Goal: Task Accomplishment & Management: Manage account settings

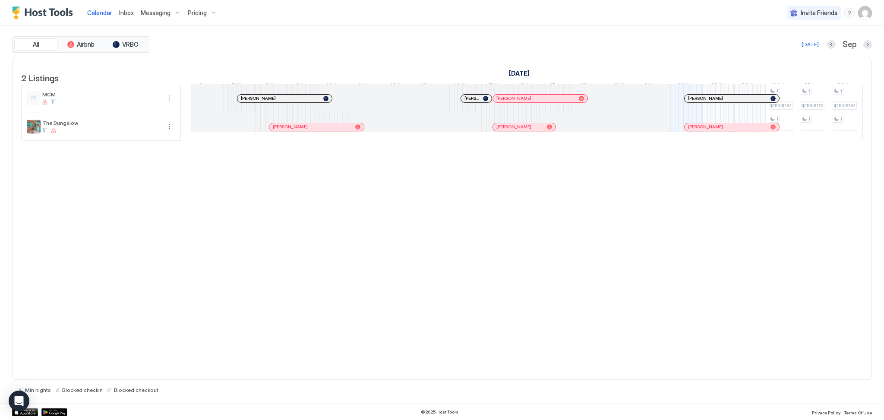
scroll to position [0, 803]
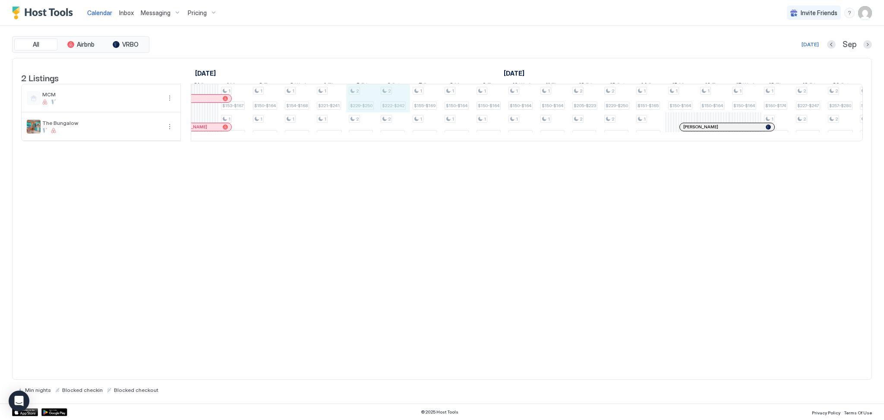
click at [401, 111] on div "1 $150-$164 1 $130-$142 1 $156-$170 1 $144-$157 1 $150-$164 1 $136-$148 1 $150-…" at bounding box center [362, 112] width 1948 height 57
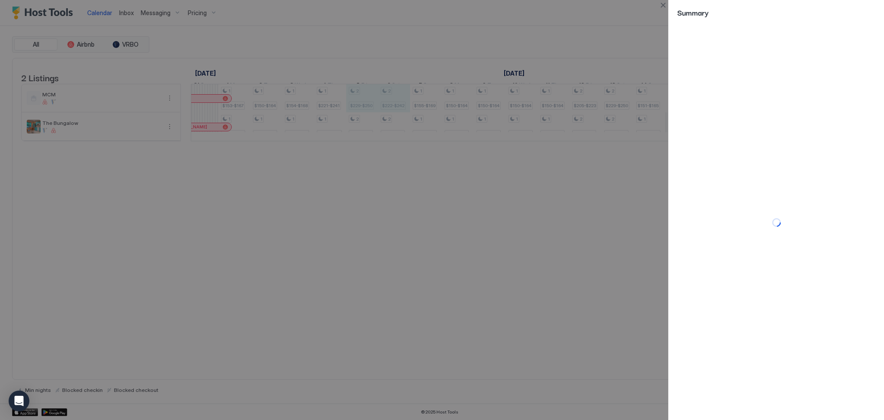
drag, startPoint x: 735, startPoint y: 59, endPoint x: 695, endPoint y: 15, distance: 59.6
click at [695, 15] on span "Summary" at bounding box center [776, 12] width 198 height 11
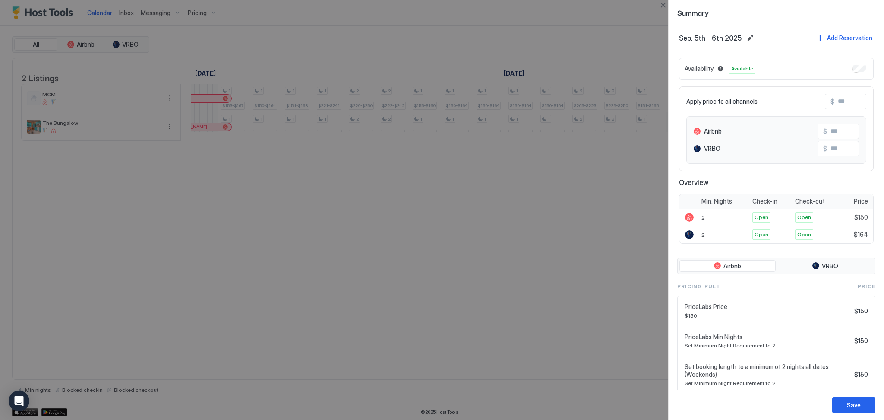
click at [872, 322] on div "Airbnb VRBO Pricing Rule Price PriceLabs Price $150 $150 PriceLabs Min Nights S…" at bounding box center [776, 349] width 215 height 196
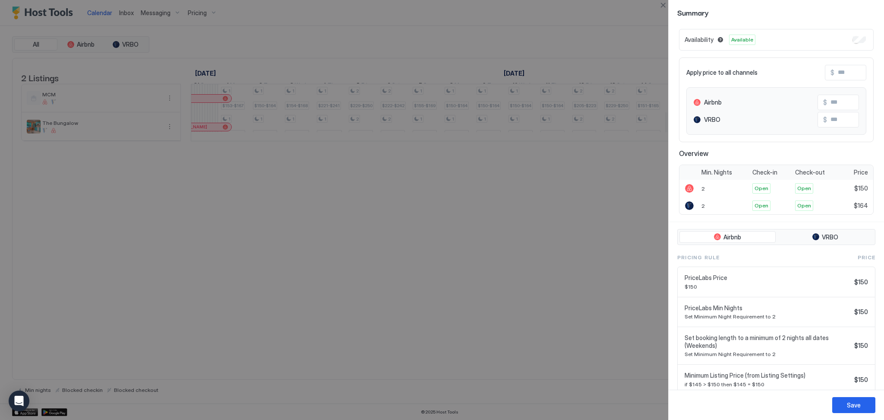
scroll to position [58, 0]
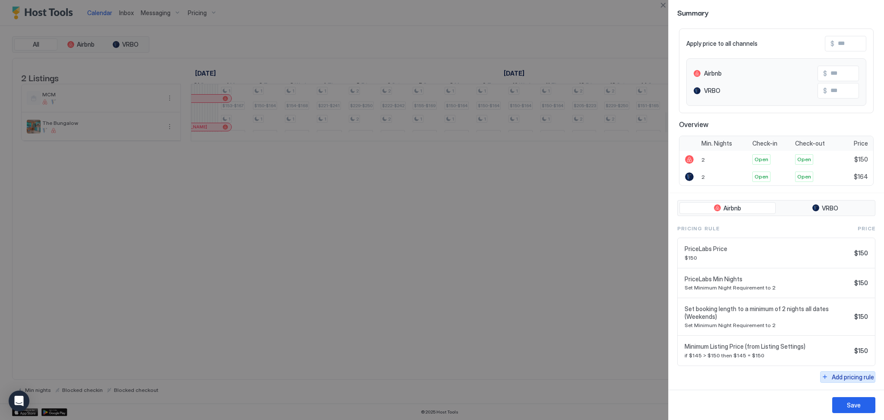
click at [841, 373] on div "Add pricing rule" at bounding box center [853, 376] width 42 height 9
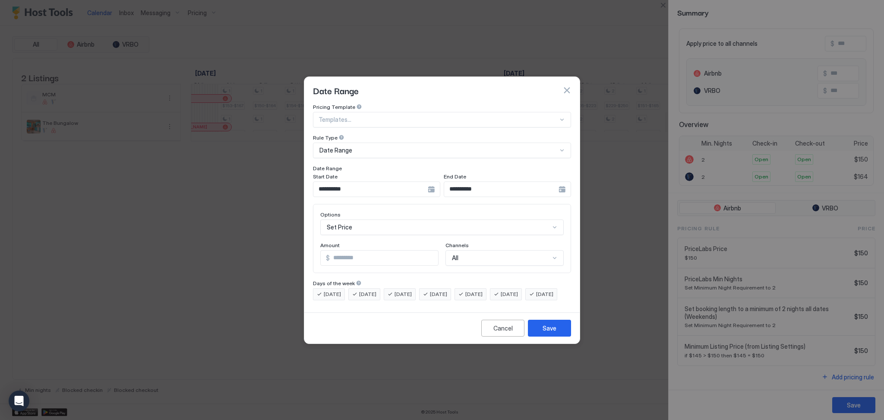
click at [567, 185] on div "**********" at bounding box center [507, 189] width 127 height 16
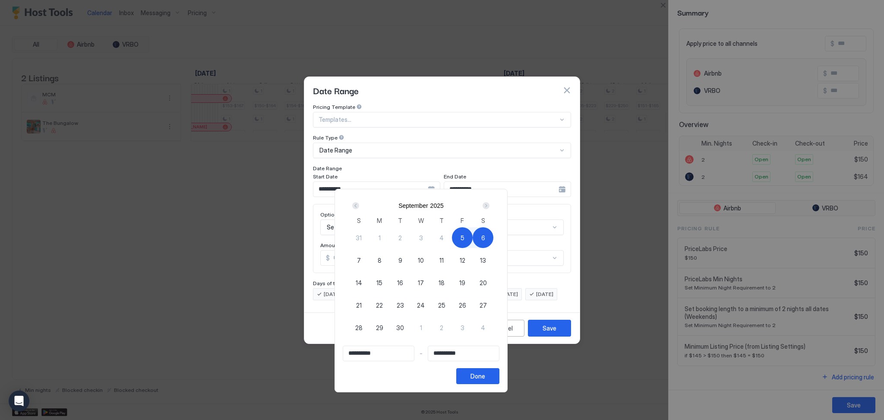
click at [390, 262] on div "8" at bounding box center [379, 259] width 21 height 21
type input "**********"
click at [464, 233] on span "5" at bounding box center [463, 237] width 4 height 9
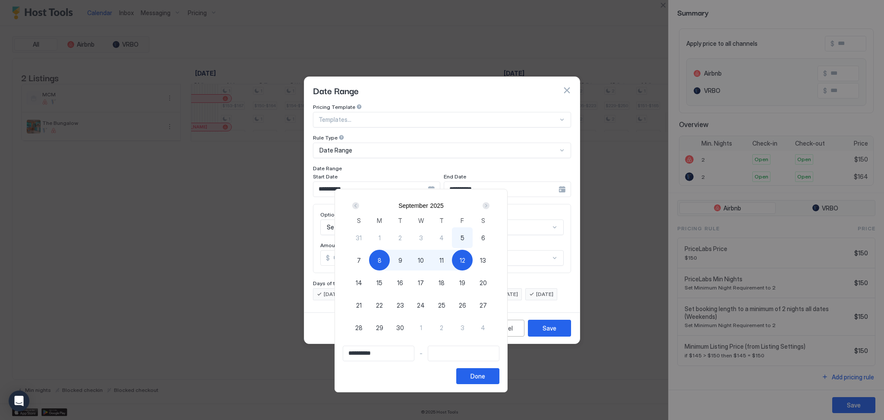
type input "**********"
click at [464, 233] on span "5" at bounding box center [463, 237] width 4 height 9
type input "**********"
click at [382, 262] on span "8" at bounding box center [380, 260] width 4 height 9
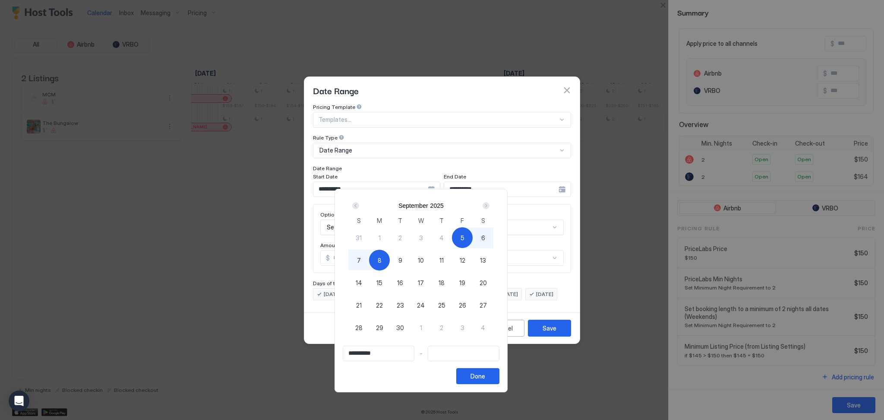
type input "**********"
click at [499, 370] on button "Done" at bounding box center [477, 376] width 43 height 16
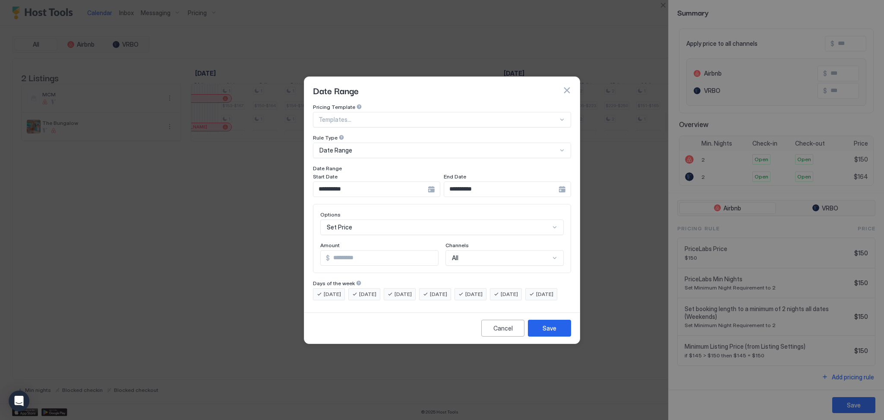
click at [385, 219] on div "Set Price" at bounding box center [441, 227] width 243 height 16
click at [413, 220] on div "Set Price" at bounding box center [441, 227] width 243 height 16
click at [353, 250] on input "*" at bounding box center [367, 257] width 93 height 15
type input "*"
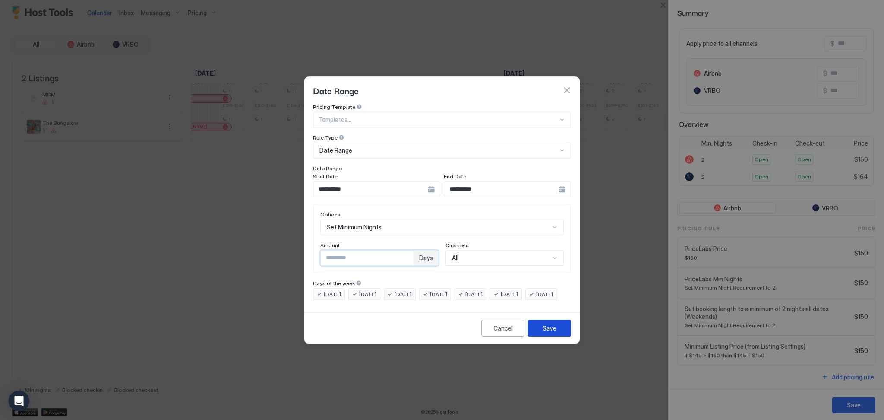
type input "*"
click at [556, 336] on button "Save" at bounding box center [549, 327] width 43 height 17
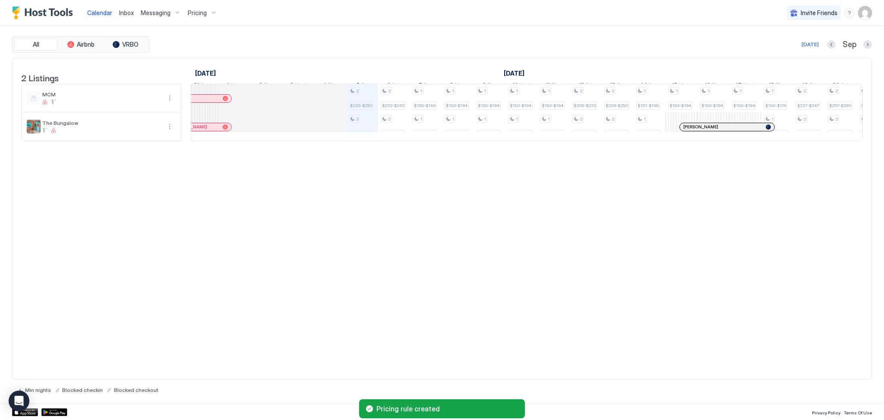
click at [590, 199] on div "2 Listings August 2025 September 2025 October 2025 6 Wed 7 Thu 8 Fri 9 Sat 10 S…" at bounding box center [442, 219] width 860 height 322
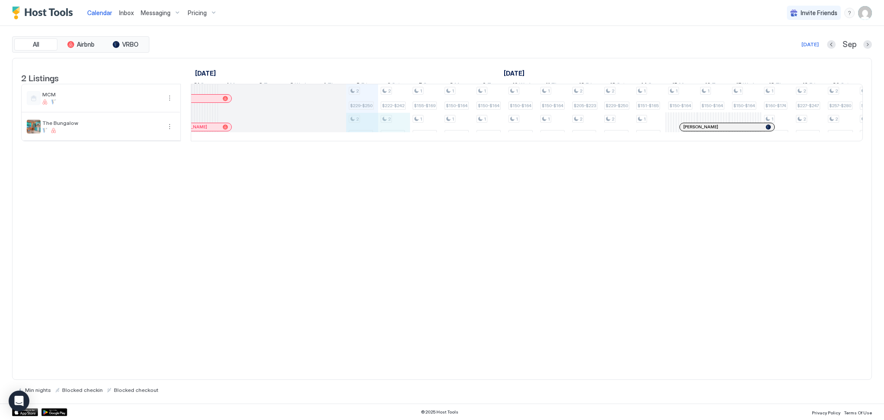
drag, startPoint x: 362, startPoint y: 133, endPoint x: 402, endPoint y: 139, distance: 40.6
click at [402, 139] on div "2 $229-$250 2 $212-$231 2 $222-$242 2 $195-$213 1 $155-$169 1 $136-$148 1 $150-…" at bounding box center [362, 112] width 1948 height 57
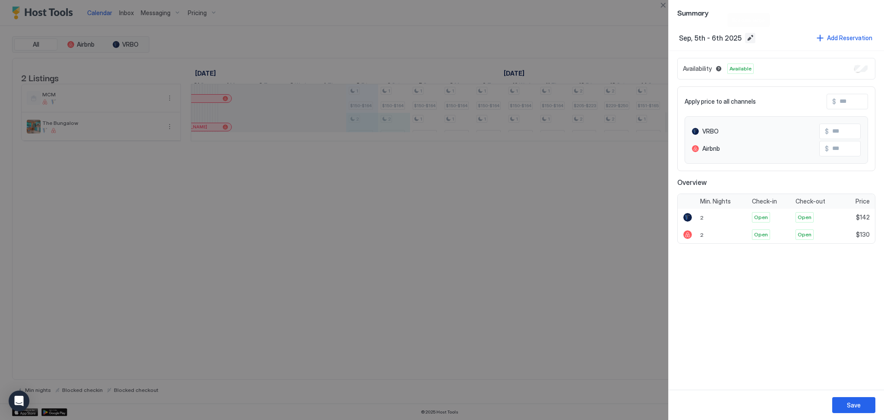
click at [747, 38] on button "Edit date range" at bounding box center [750, 38] width 10 height 10
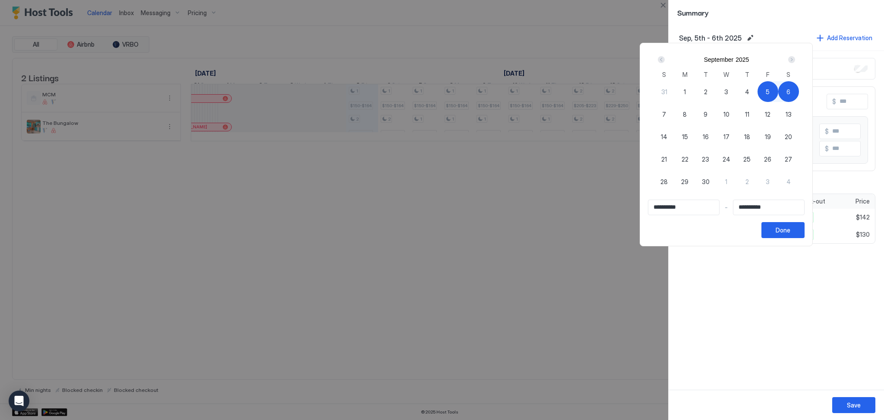
click at [778, 91] on div "5" at bounding box center [767, 91] width 21 height 21
click at [695, 114] on div "8" at bounding box center [685, 114] width 21 height 21
type input "**********"
click at [790, 228] on div "Done" at bounding box center [783, 229] width 15 height 9
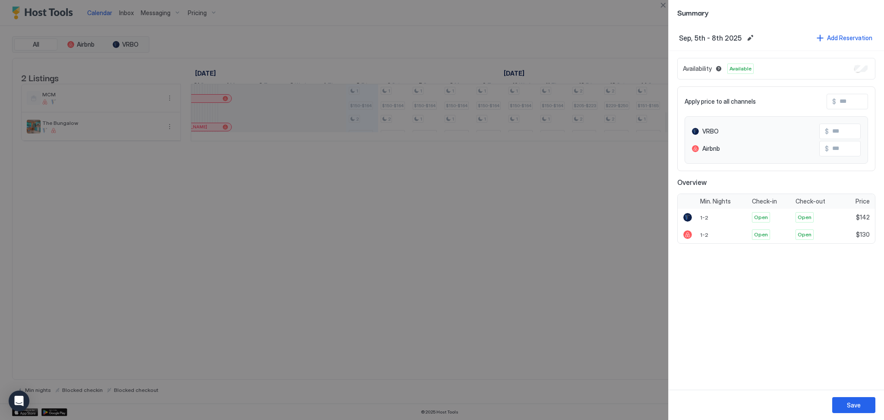
click at [479, 193] on div at bounding box center [442, 210] width 884 height 420
click at [544, 274] on div at bounding box center [442, 210] width 884 height 420
click at [509, 94] on div at bounding box center [442, 210] width 884 height 420
click at [679, 6] on div "Summary" at bounding box center [776, 12] width 215 height 25
click at [878, 9] on div "Summary" at bounding box center [776, 12] width 215 height 25
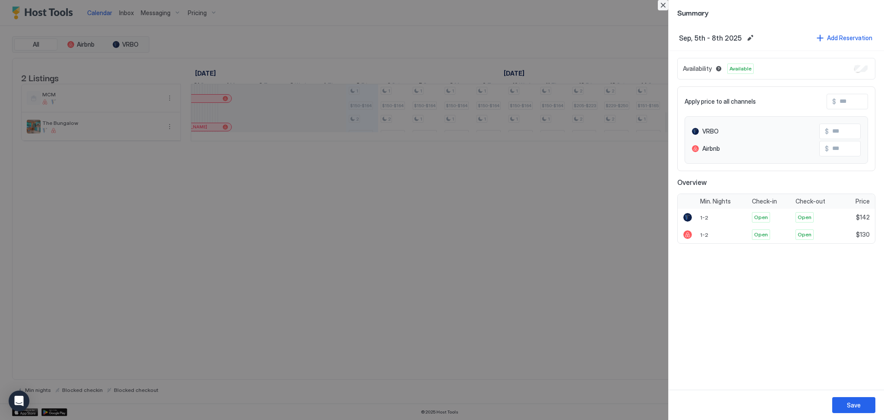
click at [659, 10] on button "Close" at bounding box center [663, 5] width 10 height 10
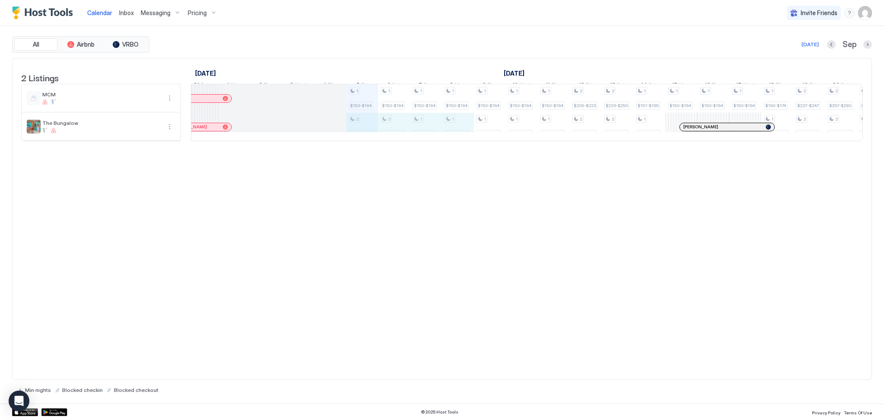
drag, startPoint x: 373, startPoint y: 127, endPoint x: 463, endPoint y: 136, distance: 90.3
click at [463, 136] on div "1 $150-$164 2 $212-$231 1 $150-$164 2 $195-$213 1 $150-$164 1 $136-$148 1 $150-…" at bounding box center [362, 112] width 1948 height 57
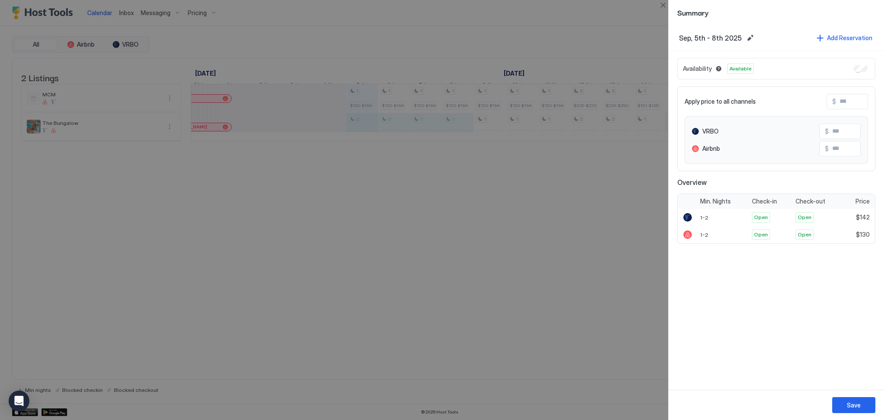
click at [313, 386] on div at bounding box center [442, 210] width 884 height 420
click at [668, 5] on button "Close" at bounding box center [663, 5] width 10 height 10
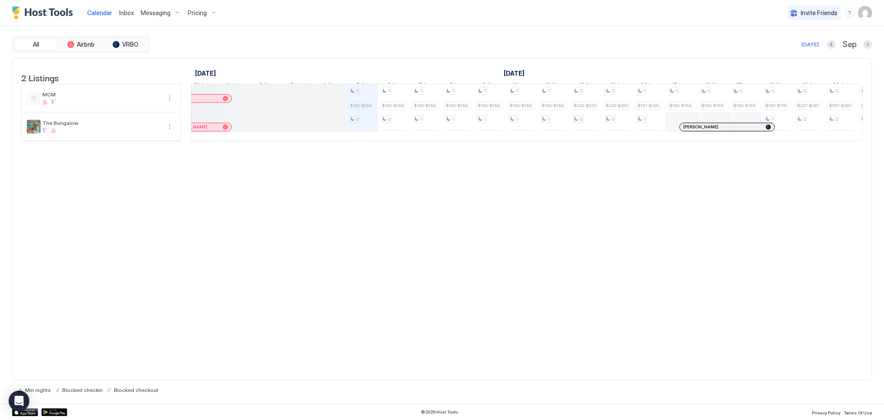
click at [196, 13] on span "Pricing" at bounding box center [197, 13] width 19 height 8
click at [177, 102] on span "The Bungalow" at bounding box center [197, 104] width 61 height 6
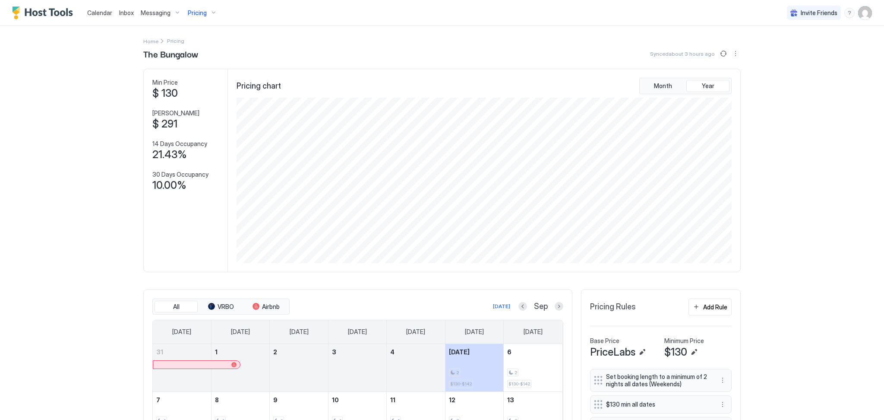
scroll to position [197, 0]
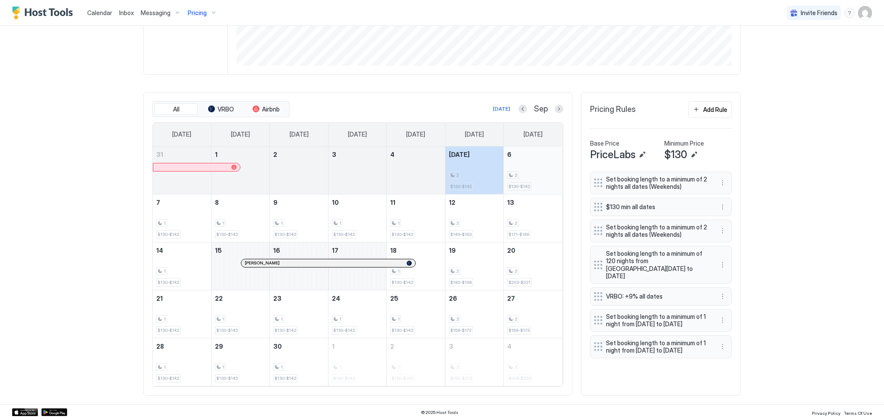
drag, startPoint x: 466, startPoint y: 166, endPoint x: 542, endPoint y: 177, distance: 76.7
click at [542, 177] on tr "31 1 2 3 4 [DATE] 2 $130-$142 6 2 $130-$142" at bounding box center [357, 170] width 409 height 48
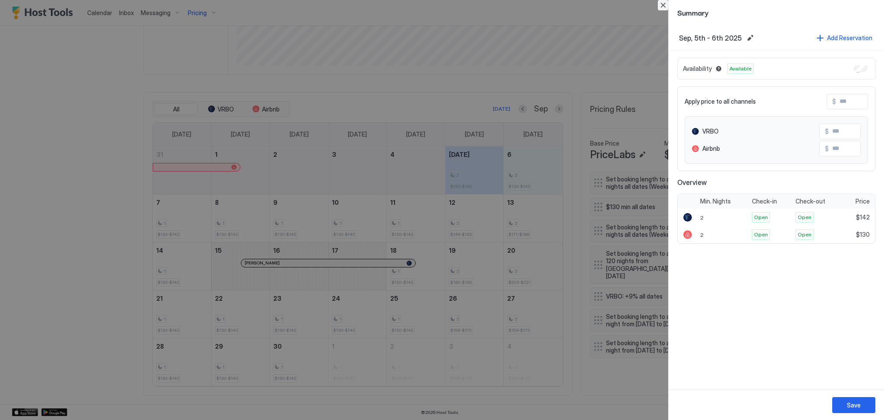
click at [665, 2] on button "Close" at bounding box center [663, 5] width 10 height 10
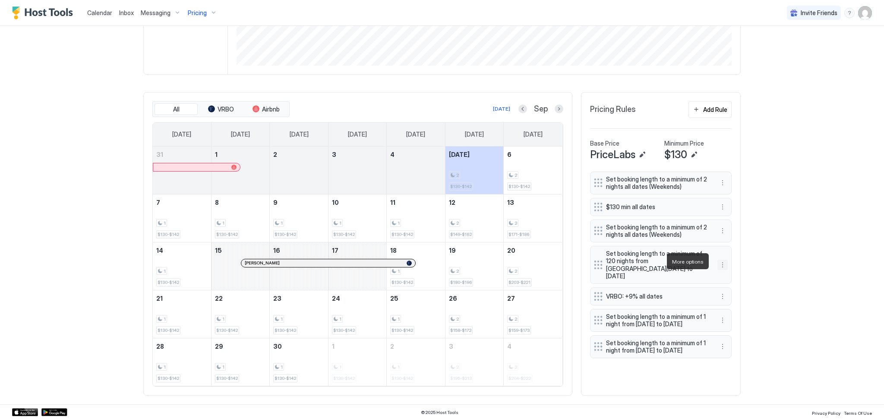
click at [717, 262] on button "More options" at bounding box center [722, 264] width 10 height 10
click at [716, 300] on div "Delete" at bounding box center [729, 301] width 32 height 14
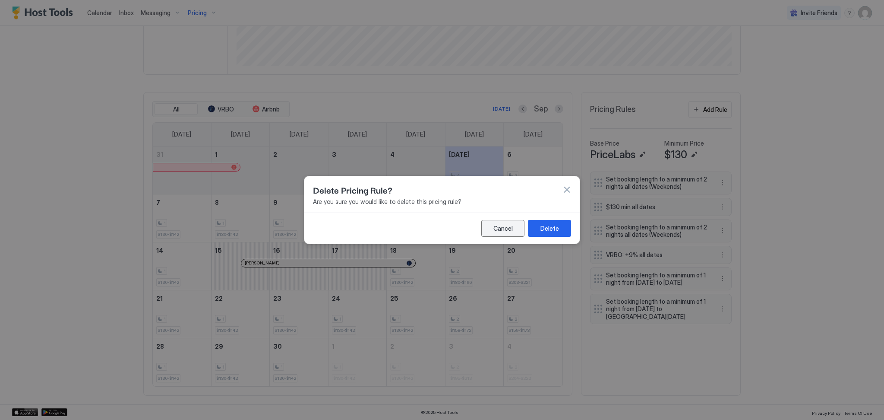
click at [507, 225] on div "Cancel" at bounding box center [502, 228] width 19 height 9
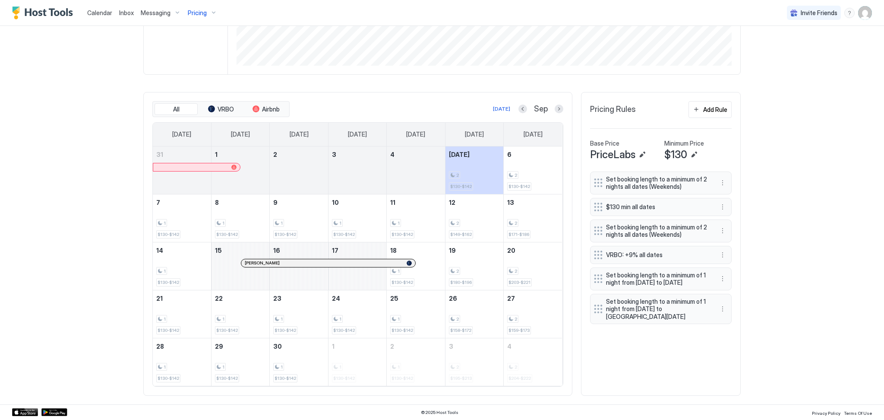
scroll to position [0, 0]
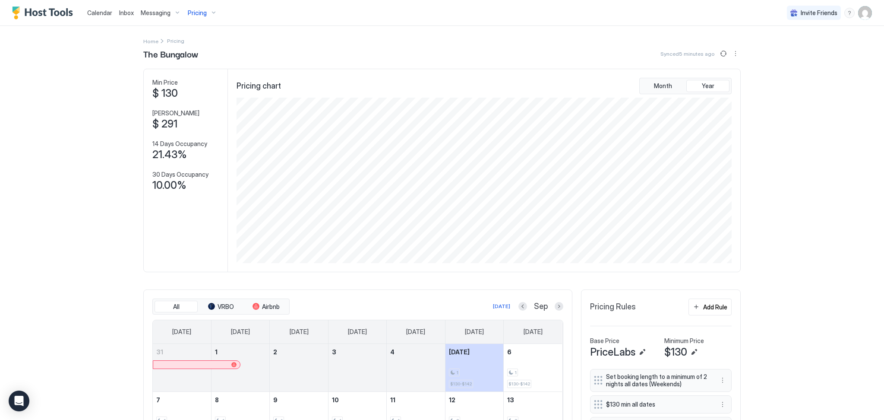
click at [191, 9] on span "Pricing" at bounding box center [197, 13] width 19 height 8
click at [188, 91] on div at bounding box center [197, 90] width 61 height 5
